Goal: Communication & Community: Connect with others

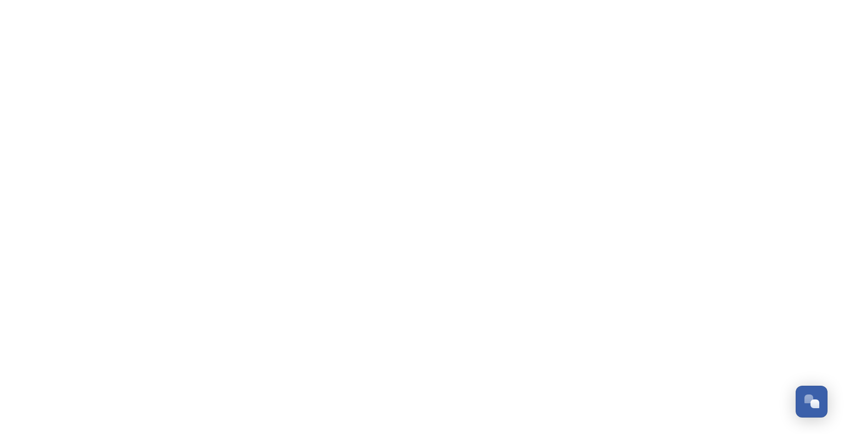
scroll to position [2072, 0]
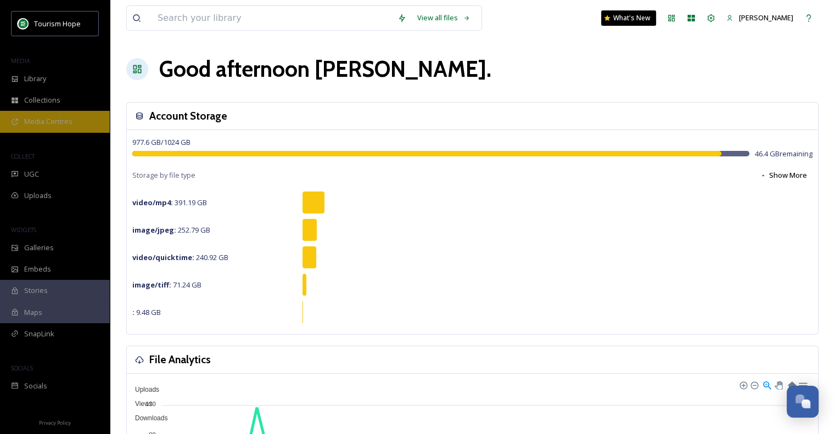
click at [55, 126] on span "Media Centres" at bounding box center [48, 121] width 48 height 10
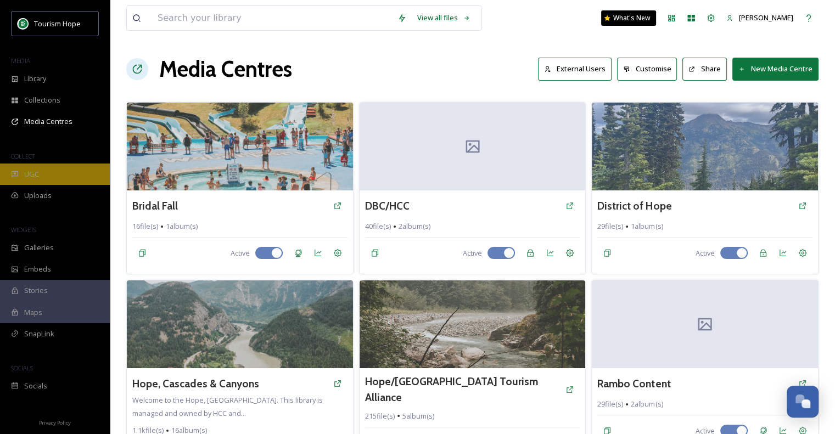
click at [53, 169] on div "UGC" at bounding box center [55, 174] width 110 height 21
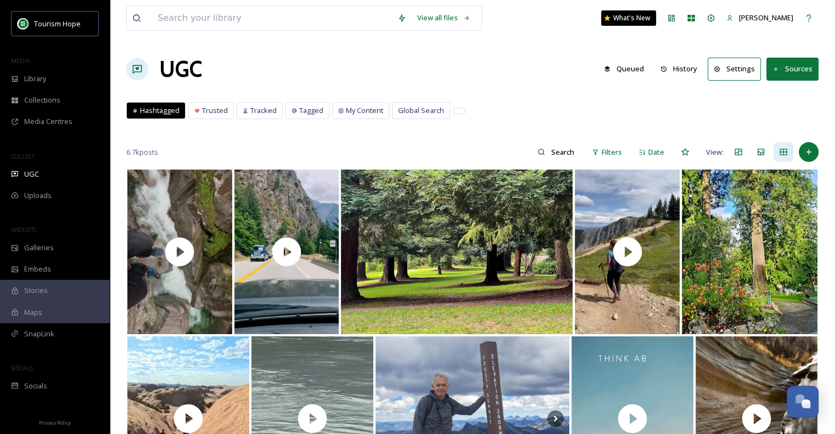
click at [786, 63] on button "Sources" at bounding box center [793, 69] width 52 height 23
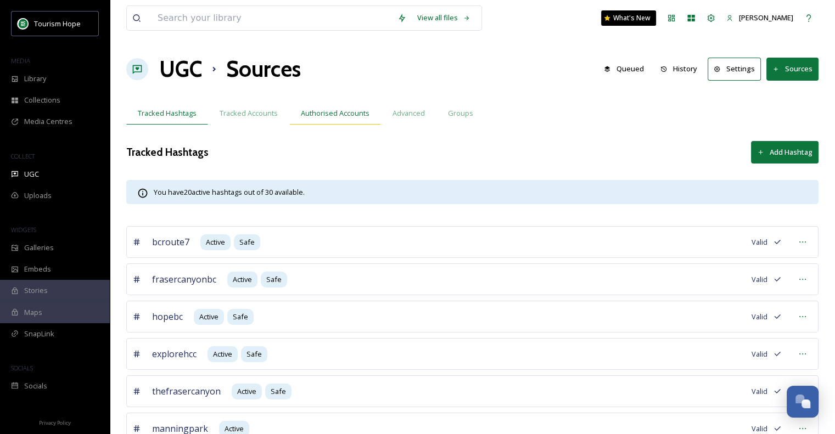
click at [323, 117] on span "Authorised Accounts" at bounding box center [335, 113] width 69 height 10
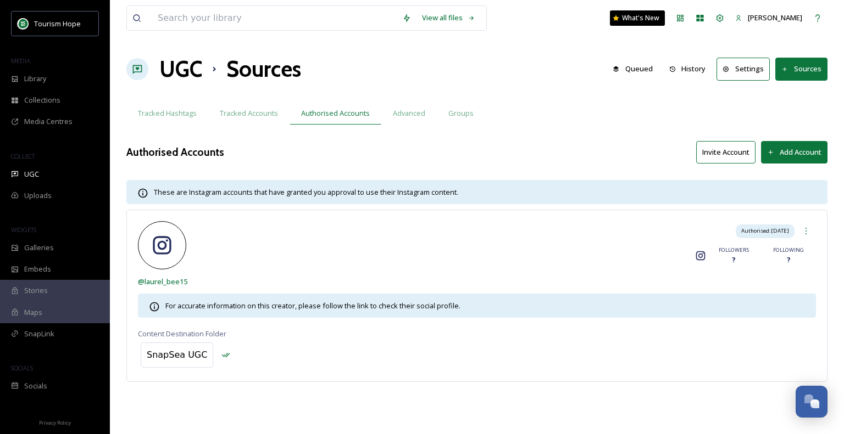
click at [727, 151] on button "Invite Account" at bounding box center [725, 152] width 59 height 23
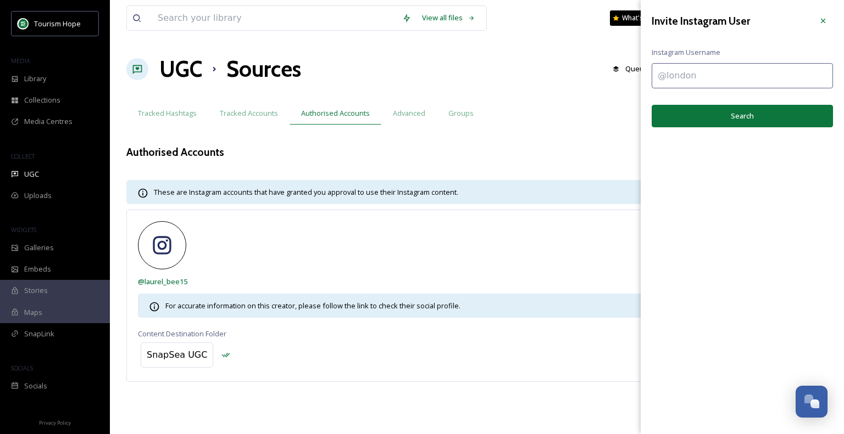
click at [723, 68] on input at bounding box center [741, 75] width 181 height 25
type input "@fishingsturgeon"
click at [750, 116] on button "Search" at bounding box center [741, 116] width 181 height 23
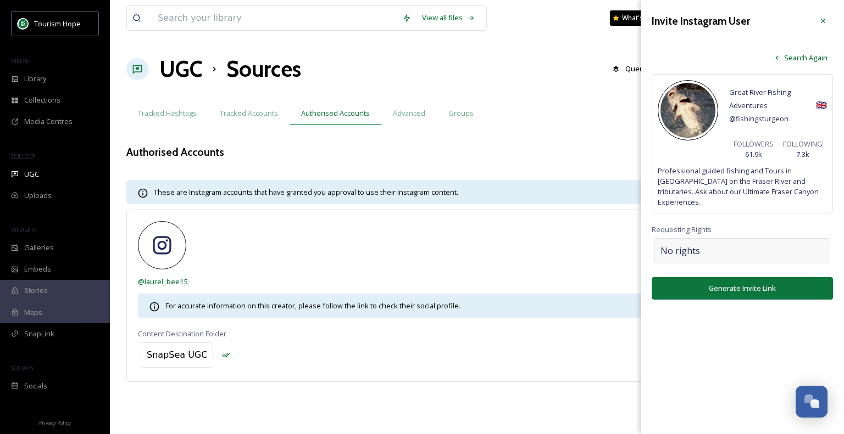
click at [714, 239] on div "No rights" at bounding box center [742, 250] width 176 height 25
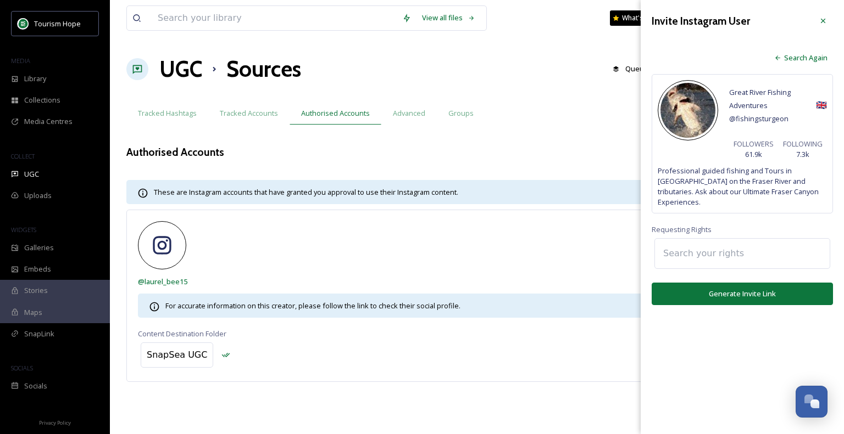
click at [716, 246] on input at bounding box center [717, 254] width 121 height 24
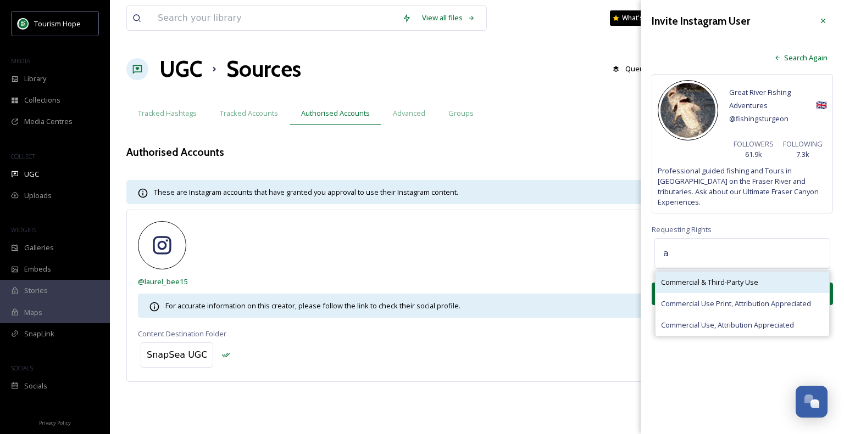
type input "a"
click at [756, 280] on div "Commercial & Third-Party Use" at bounding box center [742, 282] width 174 height 21
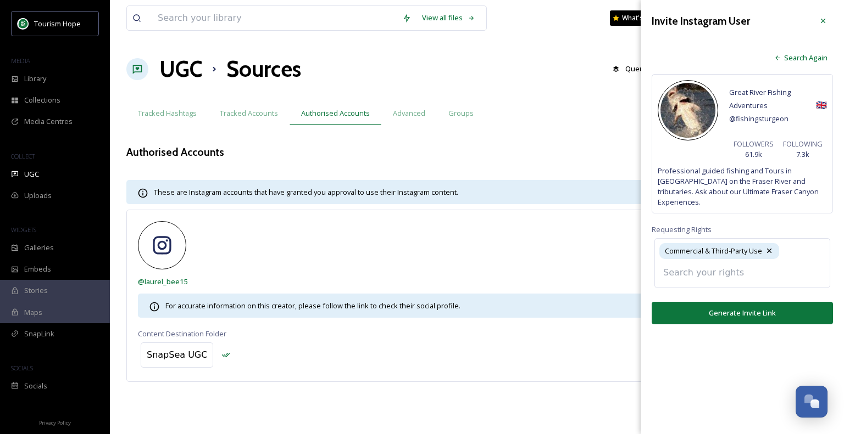
click at [741, 263] on input at bounding box center [717, 273] width 121 height 24
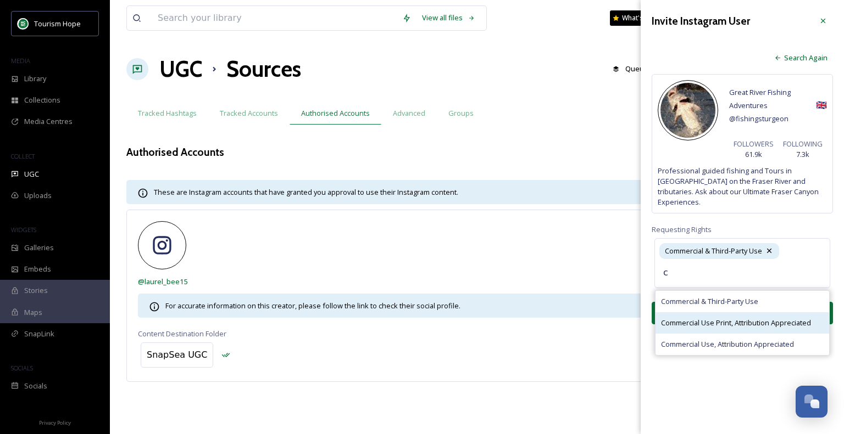
type input "c"
click at [732, 320] on div "Commercial Use Print, Attribution Appreciated" at bounding box center [742, 323] width 174 height 21
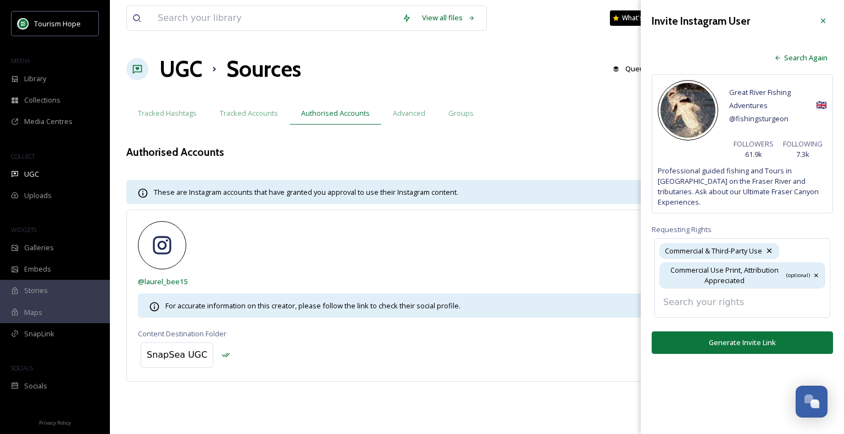
click at [725, 298] on input at bounding box center [717, 303] width 121 height 24
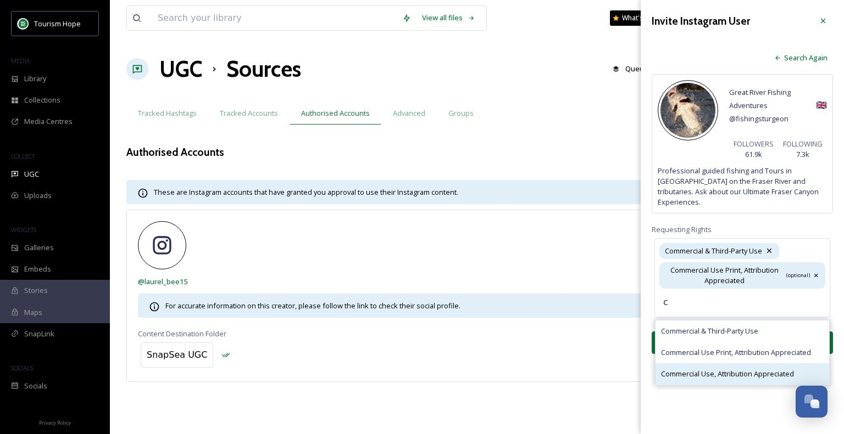
type input "c"
click at [726, 369] on span "Commercial Use, Attribution Appreciated" at bounding box center [727, 374] width 133 height 10
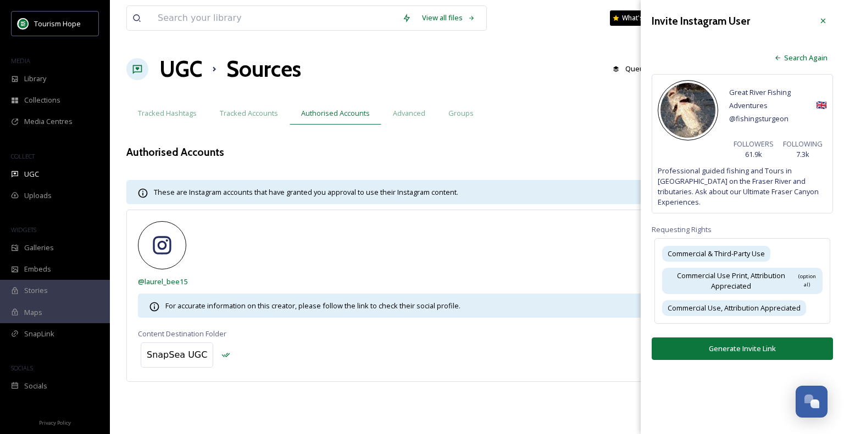
click at [754, 353] on div "Invite Instagram User Search Again Great River Fishing Adventures @ fishingstur…" at bounding box center [741, 185] width 203 height 371
click at [749, 338] on button "Generate Invite Link" at bounding box center [741, 349] width 181 height 23
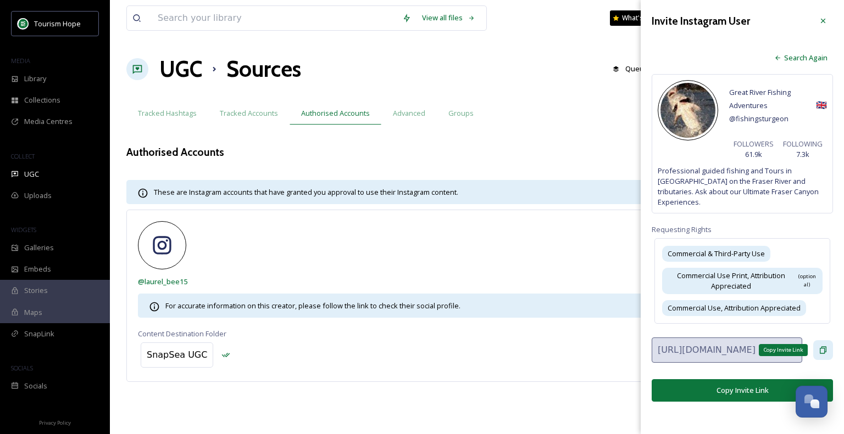
click at [822, 346] on icon at bounding box center [822, 350] width 9 height 9
click at [814, 297] on div "Commercial & Third-Party Use Commercial Use Print, Attribution Appreciated (opt…" at bounding box center [742, 281] width 176 height 86
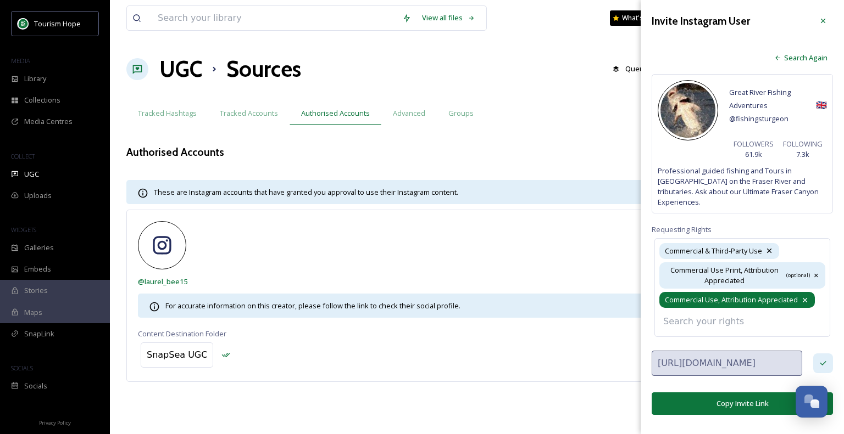
click at [806, 298] on icon at bounding box center [805, 300] width 4 height 4
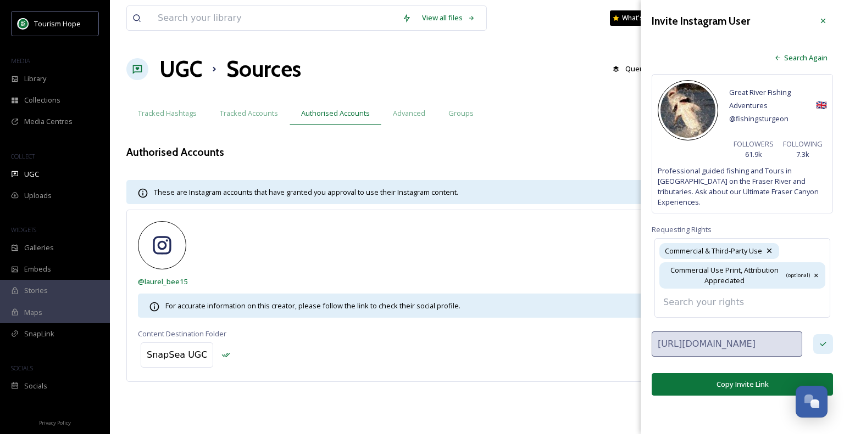
click at [746, 376] on div "Invite Instagram User Search Again Great River Fishing Adventures @ fishingstur…" at bounding box center [741, 203] width 203 height 407
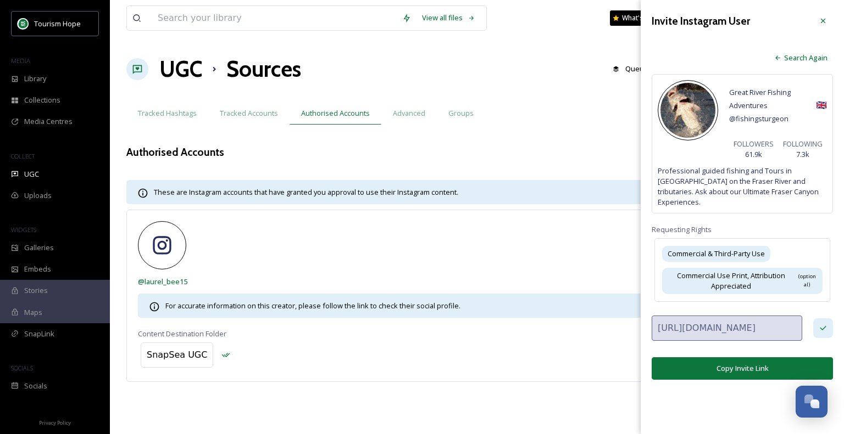
click at [738, 358] on button "Copy Invite Link" at bounding box center [741, 369] width 181 height 23
click at [746, 358] on button "Copy Invite Link" at bounding box center [741, 369] width 181 height 23
click at [765, 388] on div "Invite Instagram User Search Again Great River Fishing Adventures @ fishingstur…" at bounding box center [741, 217] width 203 height 434
click at [823, 21] on icon at bounding box center [823, 21] width 4 height 4
